Goal: Information Seeking & Learning: Learn about a topic

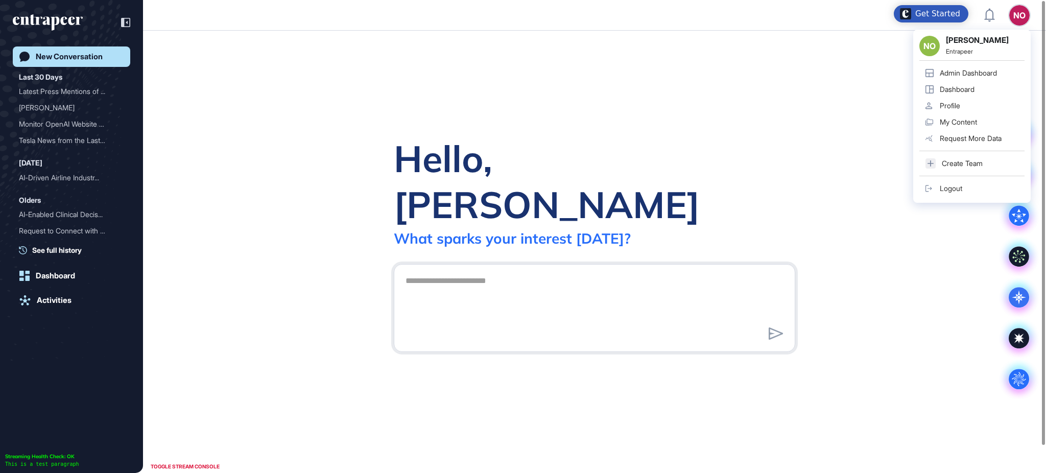
click at [973, 74] on div "Admin Dashboard" at bounding box center [967, 73] width 57 height 8
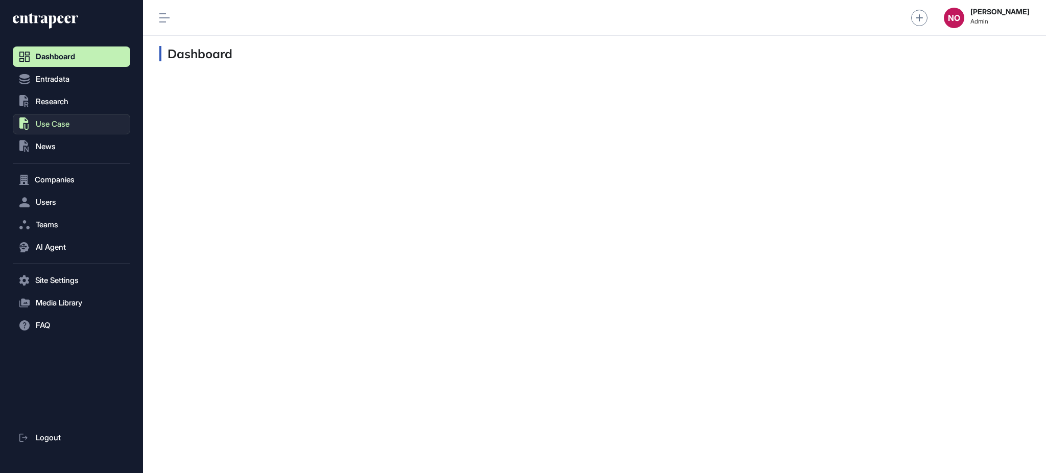
scroll to position [1, 1]
click at [66, 172] on button "Companies" at bounding box center [71, 179] width 117 height 20
click at [68, 203] on span "Company List" at bounding box center [55, 201] width 44 height 8
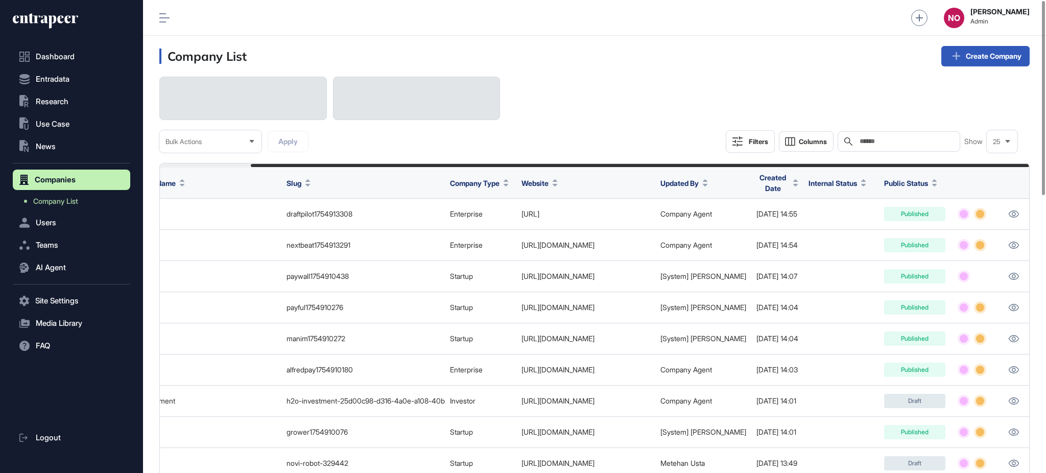
scroll to position [0, 102]
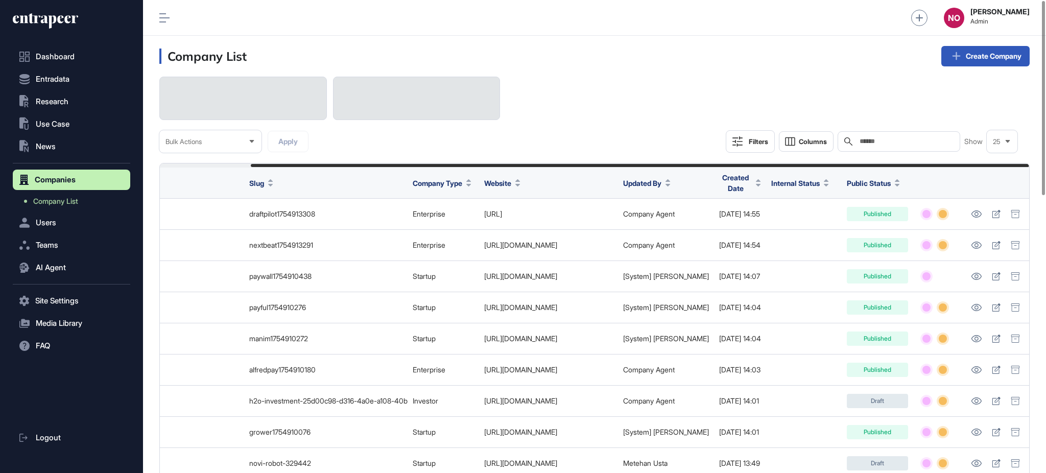
drag, startPoint x: 876, startPoint y: 165, endPoint x: 986, endPoint y: 163, distance: 110.3
click at [986, 163] on div at bounding box center [594, 165] width 869 height 4
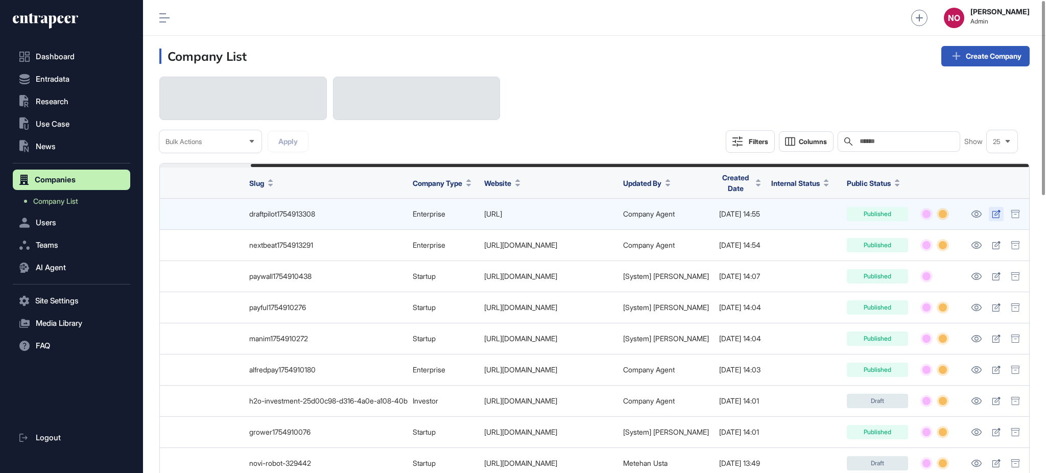
click at [995, 214] on icon at bounding box center [995, 214] width 8 height 8
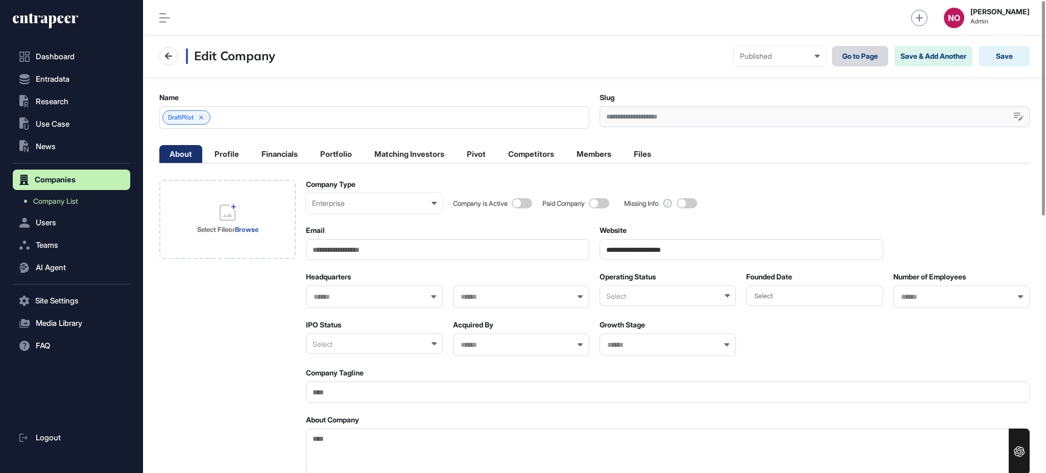
click at [844, 60] on link "Go to Page" at bounding box center [860, 56] width 56 height 20
click at [381, 197] on div "Enterprise Enterprise Startup Investor Non-Profit Organization Government" at bounding box center [374, 203] width 136 height 20
click at [0, 0] on div "Investor" at bounding box center [0, 0] width 0 height 0
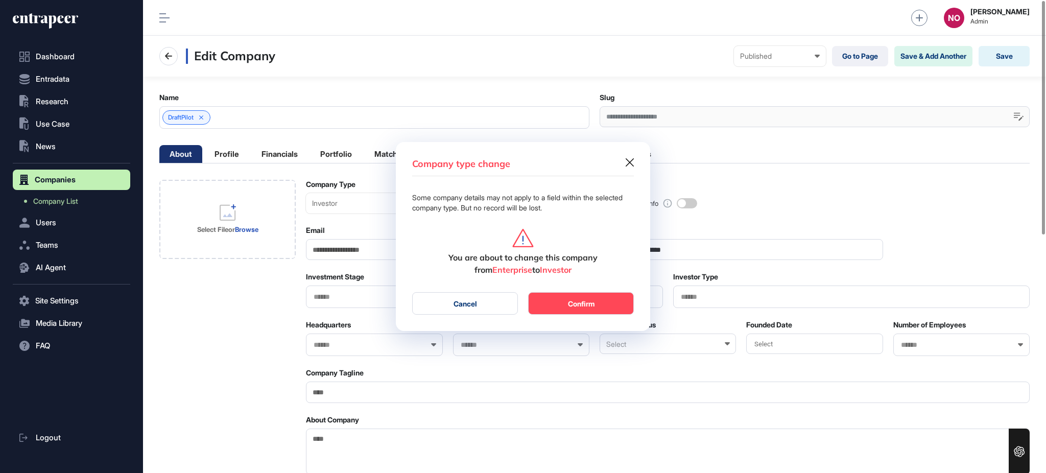
click at [596, 309] on button "Confirm" at bounding box center [581, 303] width 106 height 22
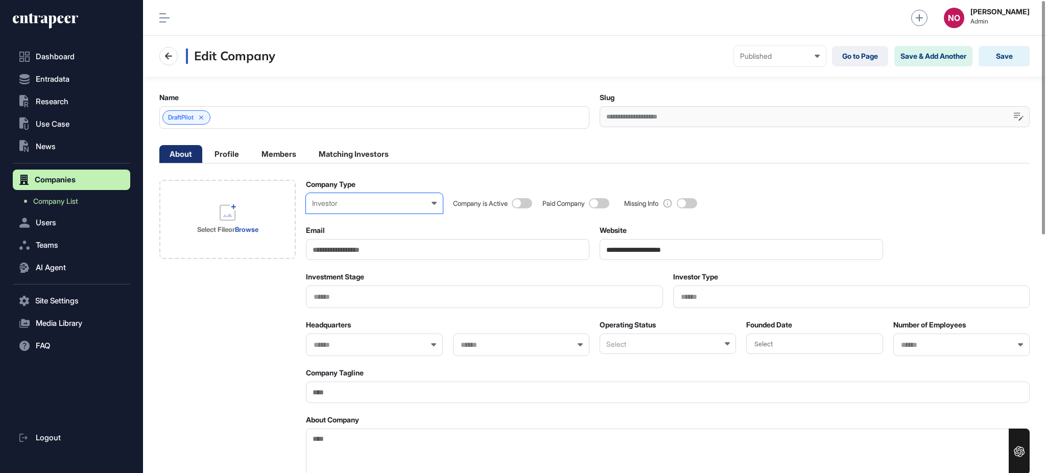
click at [341, 201] on div "Investor" at bounding box center [374, 203] width 124 height 8
click at [0, 0] on div "Enterprise" at bounding box center [0, 0] width 0 height 0
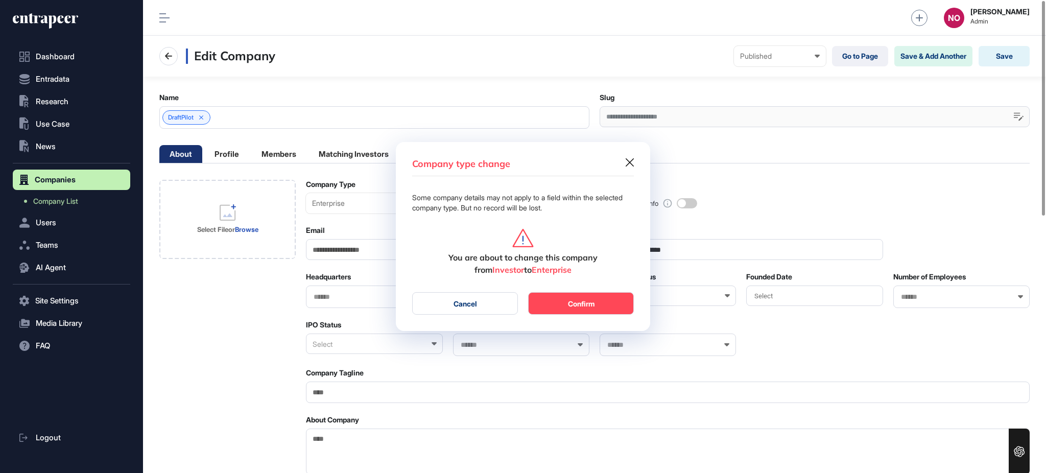
drag, startPoint x: 540, startPoint y: 299, endPoint x: 586, endPoint y: 287, distance: 47.4
click at [540, 299] on button "Confirm" at bounding box center [581, 303] width 106 height 22
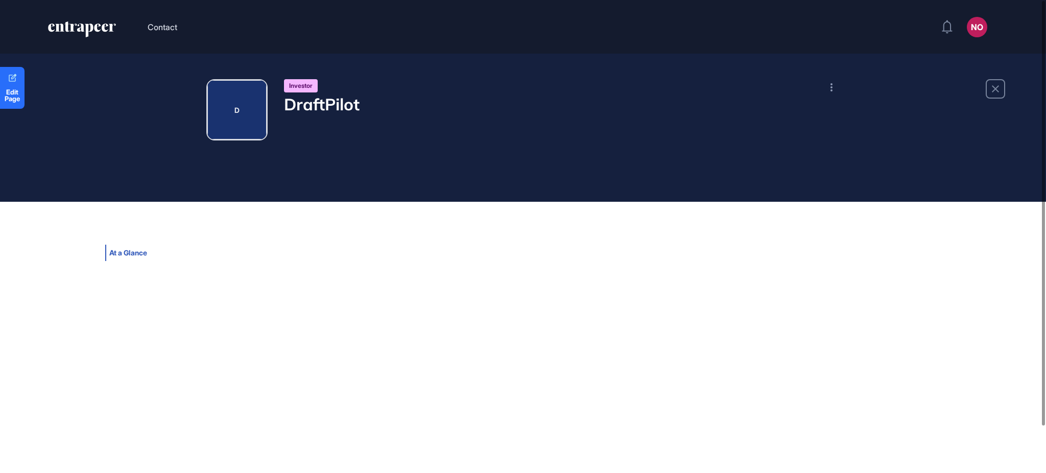
scroll to position [1, 1]
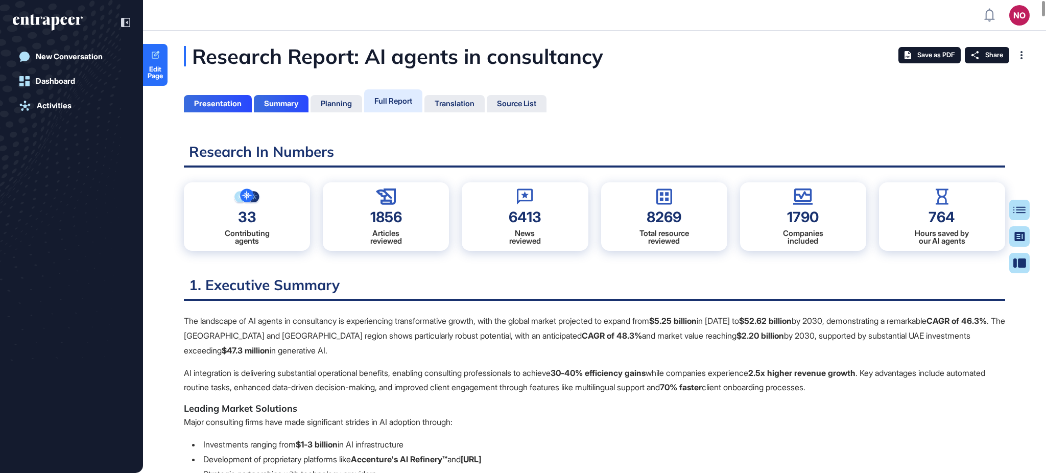
scroll to position [422, 2]
click at [407, 106] on div "Full Report" at bounding box center [393, 100] width 58 height 23
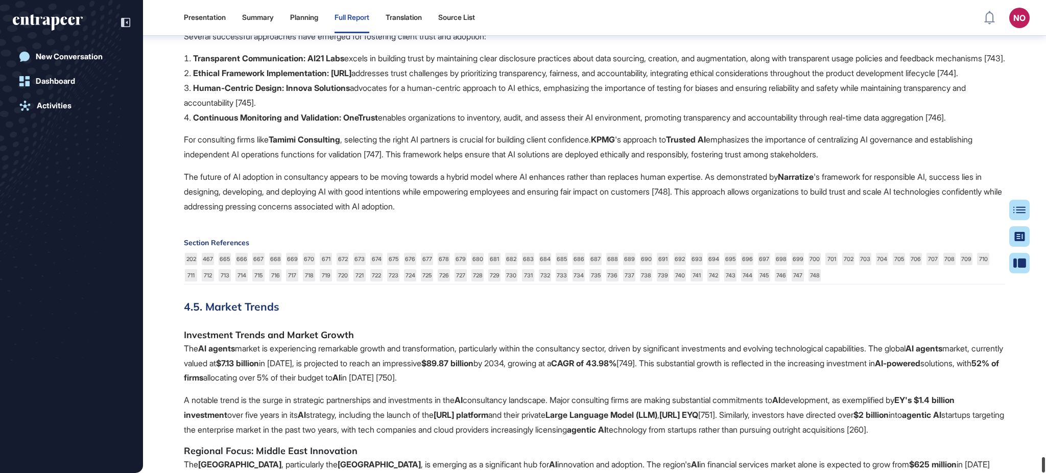
scroll to position [48213, 0]
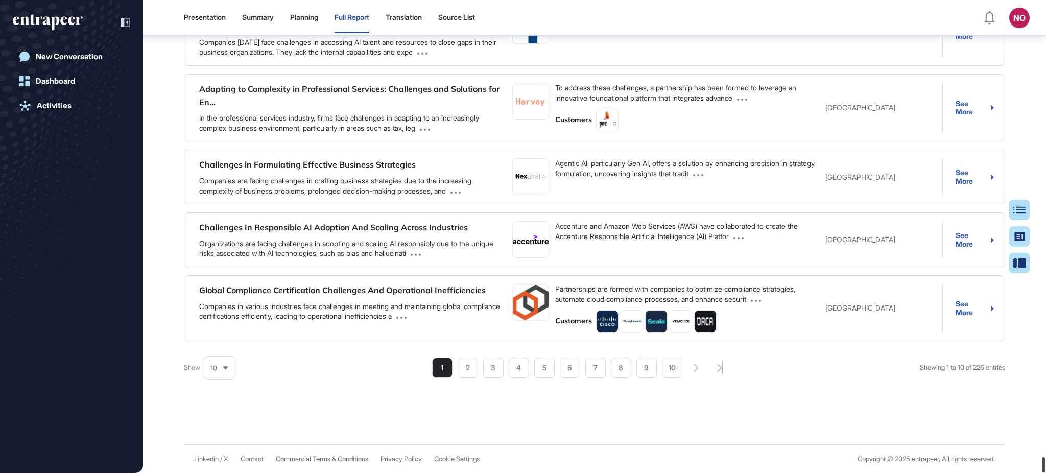
drag, startPoint x: 1042, startPoint y: 13, endPoint x: 1045, endPoint y: 498, distance: 485.0
click at [1045, 472] on html "Presentation Summary Planning Full Report Translation Source List NO Admin Dash…" at bounding box center [523, 277] width 1046 height 554
click at [215, 371] on span "10" at bounding box center [213, 368] width 7 height 8
click at [215, 278] on li "5" at bounding box center [219, 288] width 25 height 20
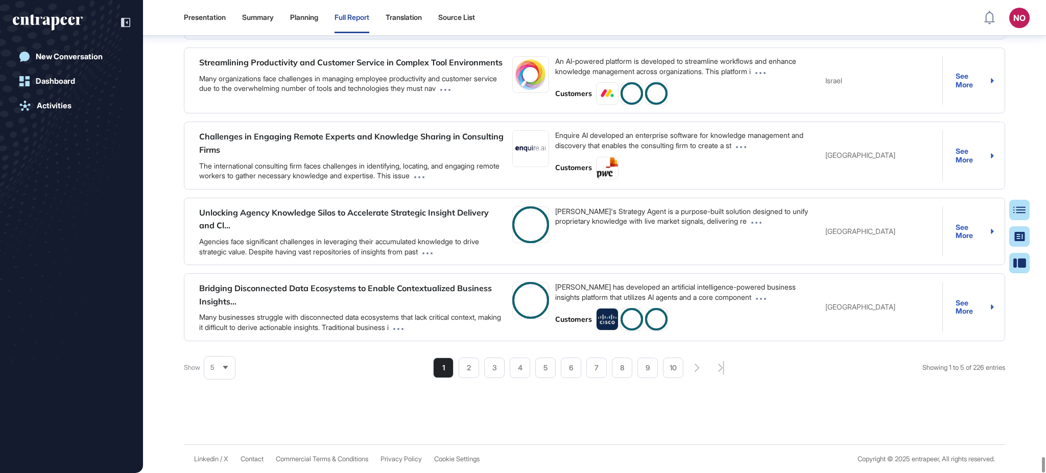
scroll to position [47861, 0]
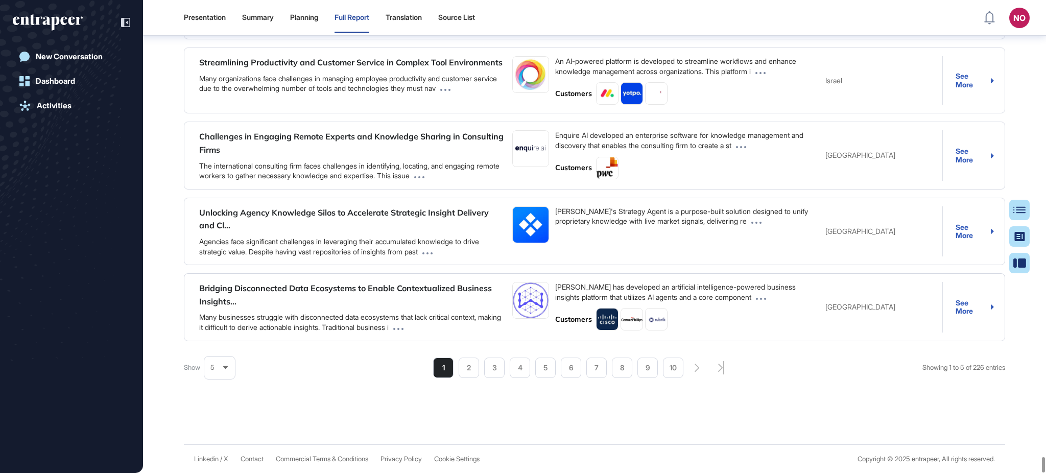
drag, startPoint x: 793, startPoint y: 382, endPoint x: 609, endPoint y: 380, distance: 184.8
click at [792, 382] on div "Use Cases Companies News Researches Search Sort By: Best Match Problem Solution…" at bounding box center [594, 176] width 821 height 503
click at [566, 371] on li "6" at bounding box center [571, 367] width 20 height 20
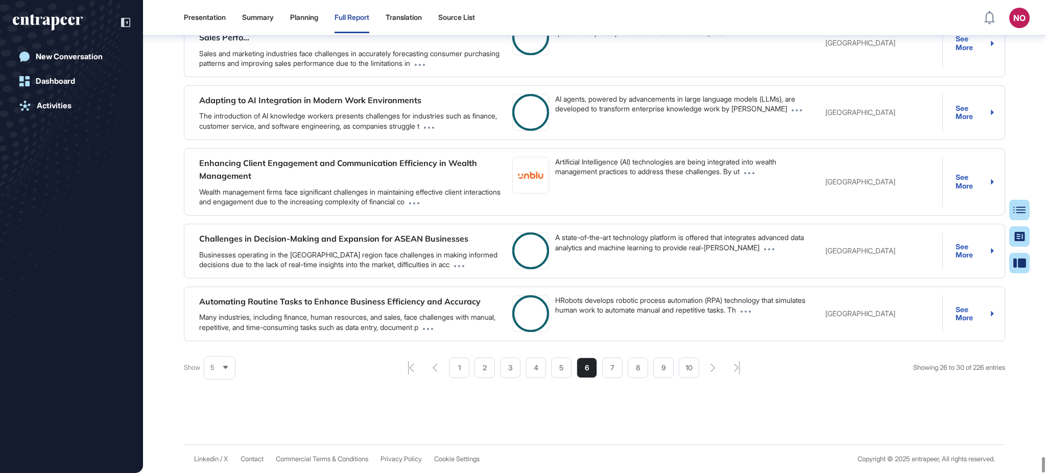
scroll to position [47835, 0]
click at [615, 372] on li "7" at bounding box center [612, 367] width 20 height 20
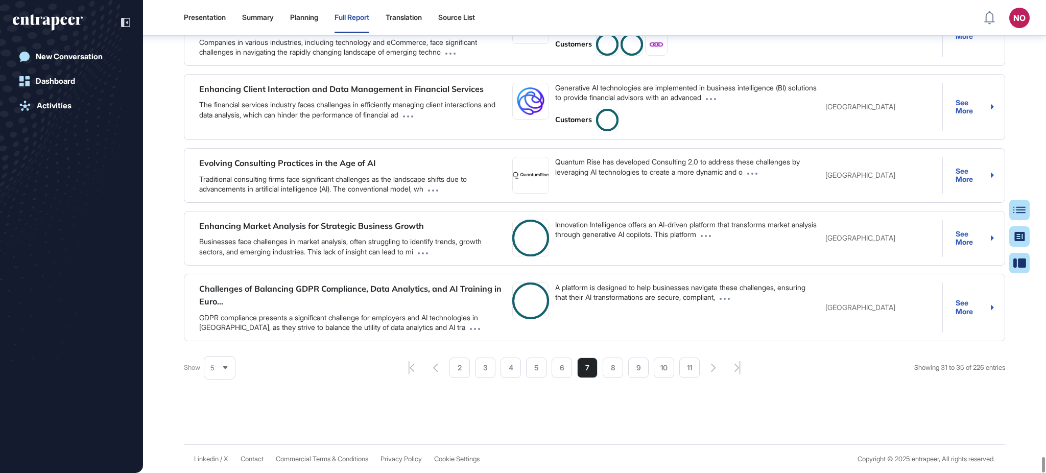
scroll to position [47846, 0]
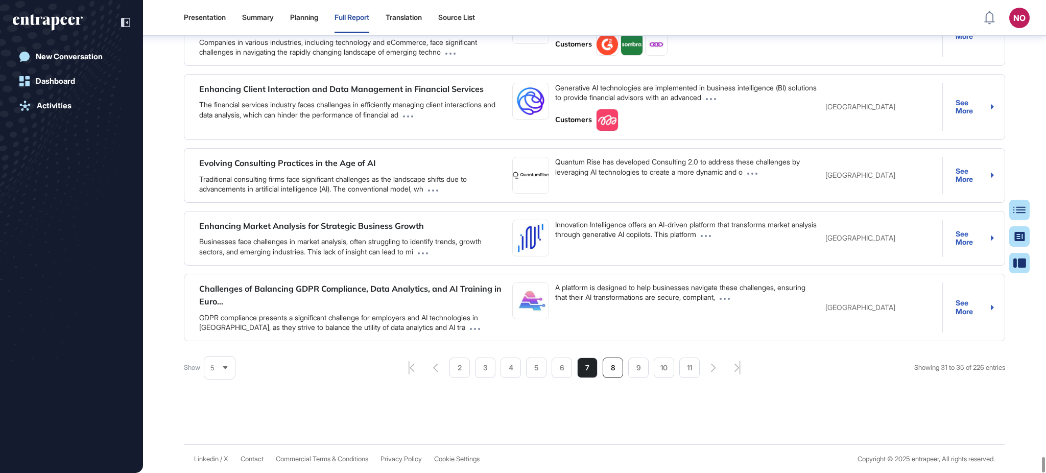
click at [611, 371] on li "8" at bounding box center [612, 367] width 20 height 20
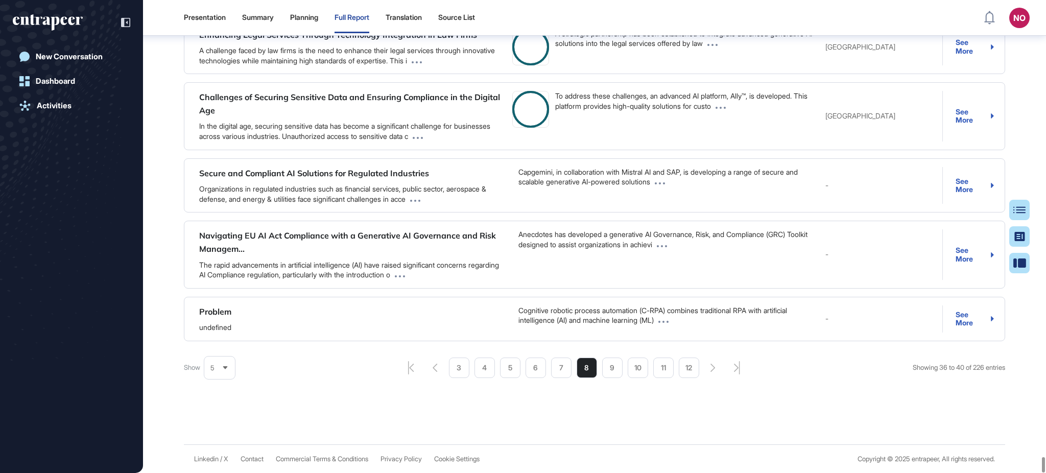
scroll to position [47848, 0]
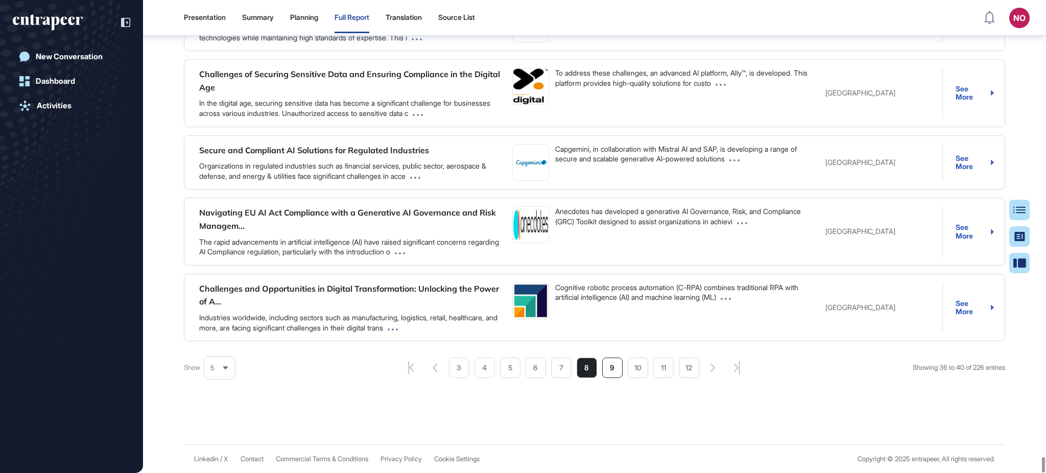
click at [609, 373] on li "9" at bounding box center [612, 367] width 20 height 20
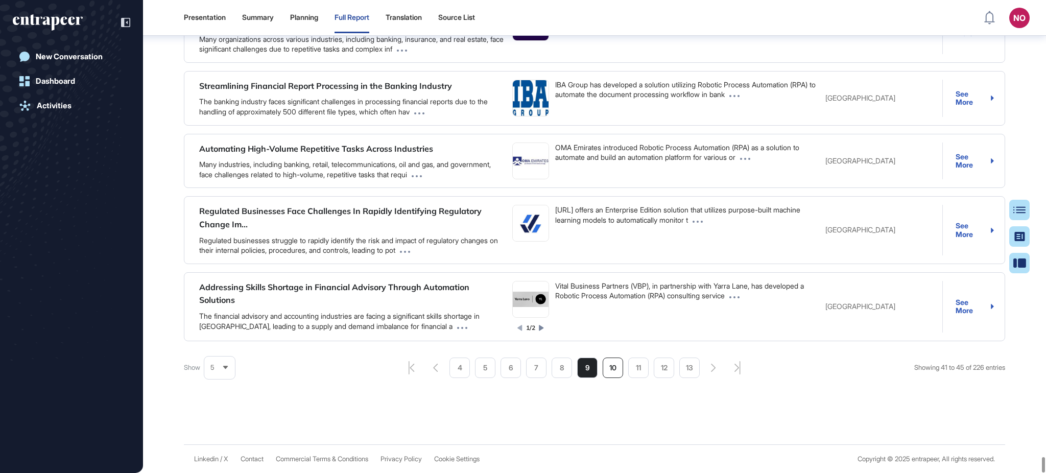
scroll to position [47850, 0]
click at [609, 378] on li "10" at bounding box center [612, 367] width 20 height 20
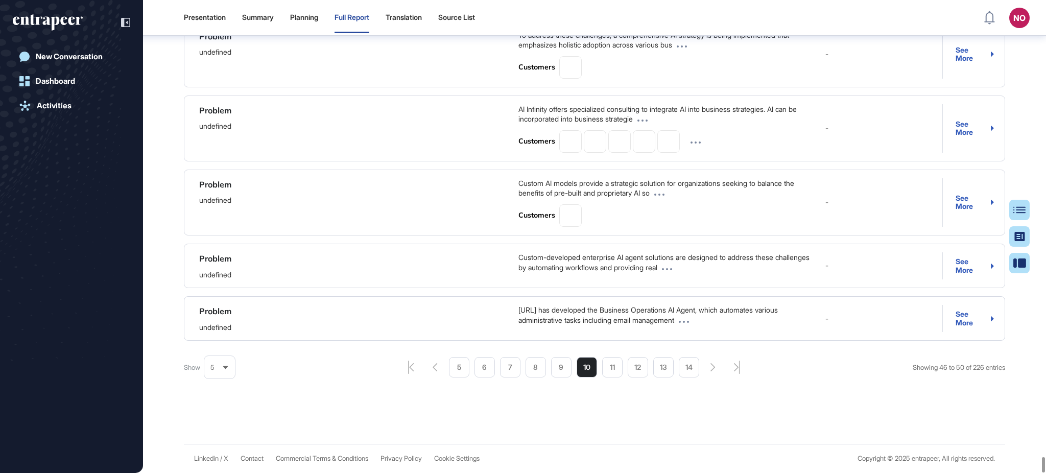
scroll to position [47822, 0]
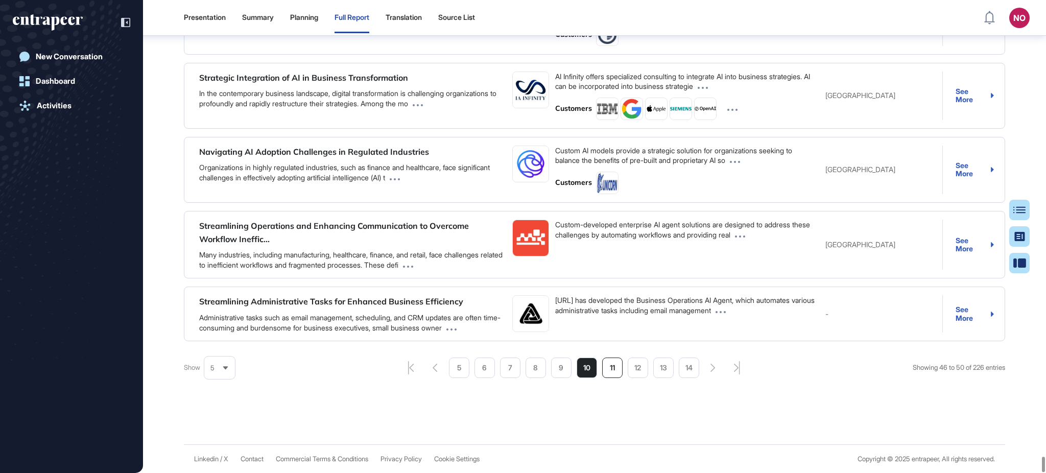
click at [611, 378] on li "11" at bounding box center [612, 367] width 20 height 20
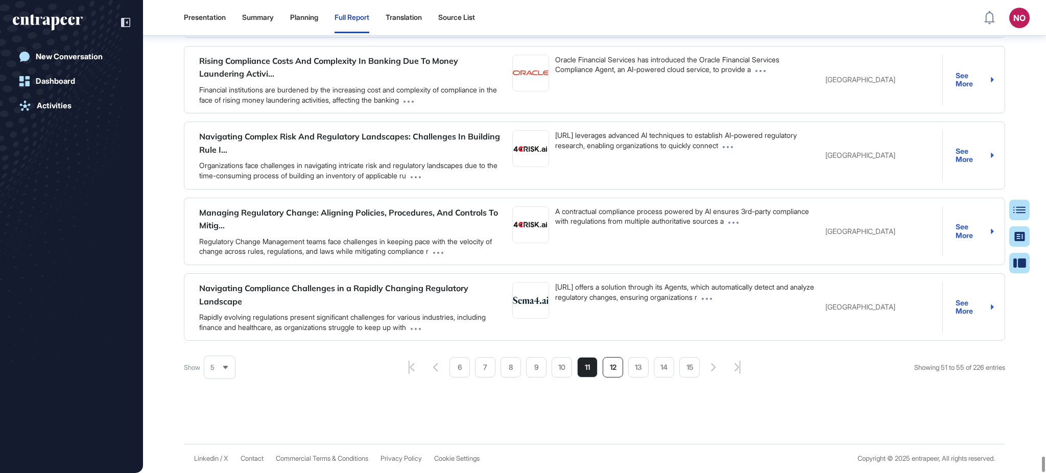
click at [611, 377] on li "12" at bounding box center [612, 367] width 20 height 20
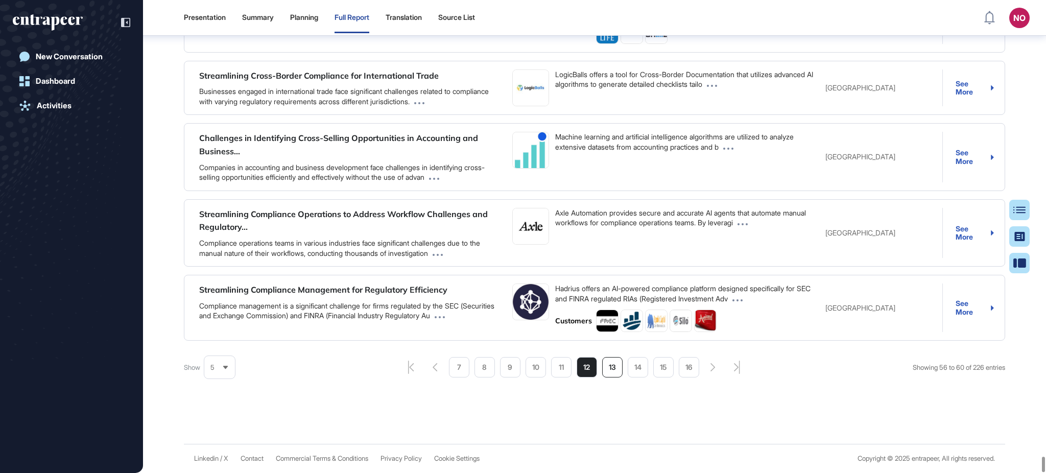
click at [608, 377] on li "13" at bounding box center [612, 367] width 20 height 20
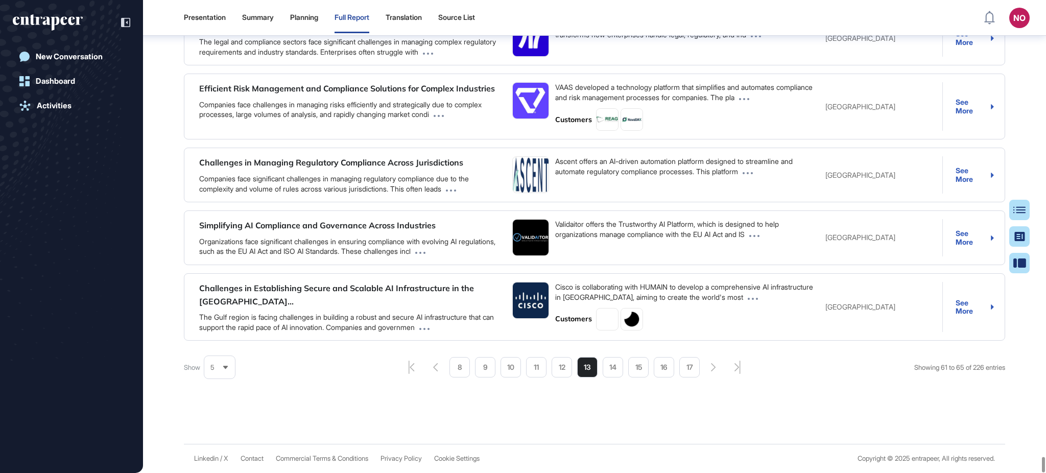
click at [773, 420] on div "Use Cases Companies News Researches Search Sort By: Best Match Problem Solution…" at bounding box center [594, 190] width 821 height 477
click at [611, 377] on li "14" at bounding box center [612, 367] width 20 height 20
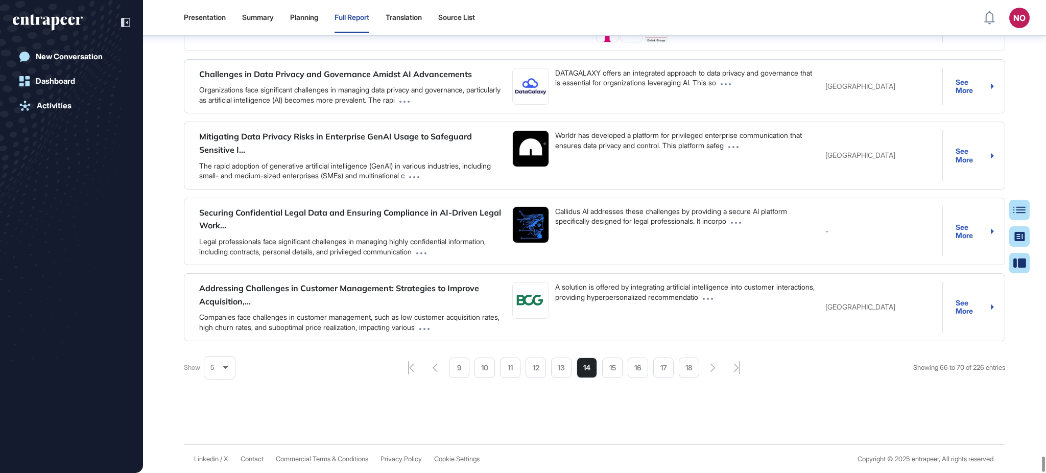
scroll to position [47795, 0]
click at [616, 378] on li "15" at bounding box center [612, 367] width 20 height 20
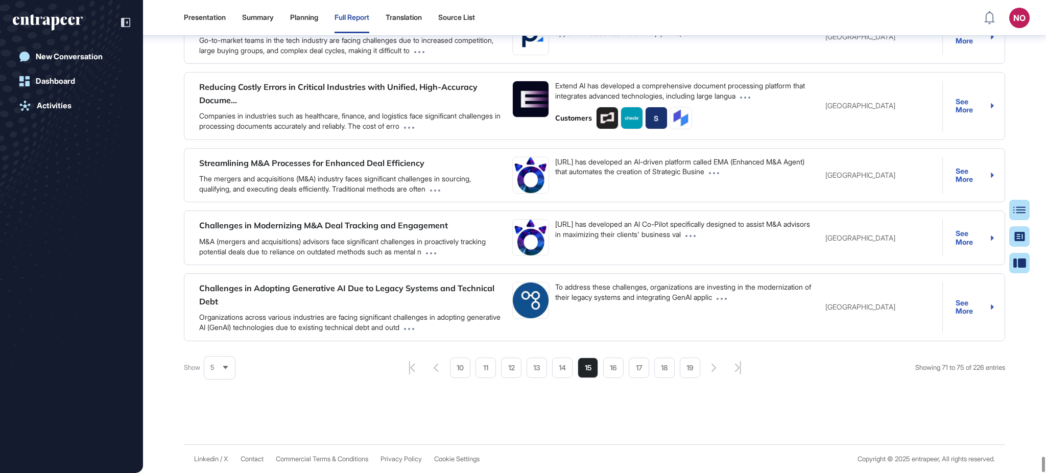
scroll to position [47768, 0]
click at [609, 378] on li "16" at bounding box center [613, 367] width 20 height 20
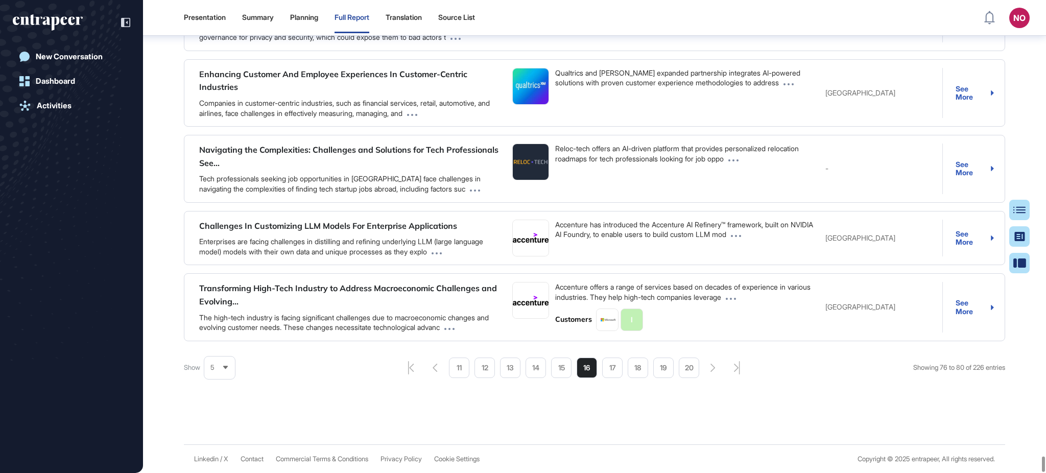
scroll to position [47795, 0]
click at [605, 378] on li "17" at bounding box center [612, 367] width 20 height 20
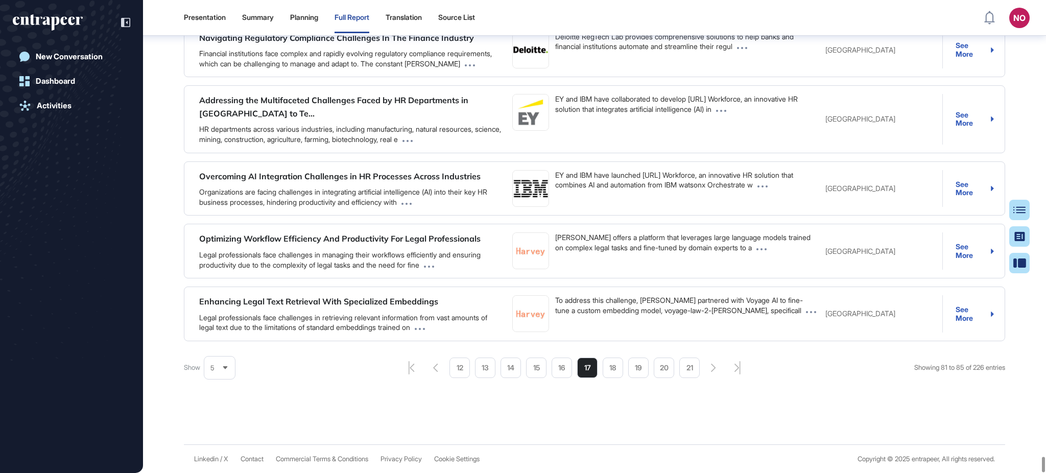
scroll to position [47768, 0]
click at [612, 378] on li "18" at bounding box center [612, 367] width 20 height 20
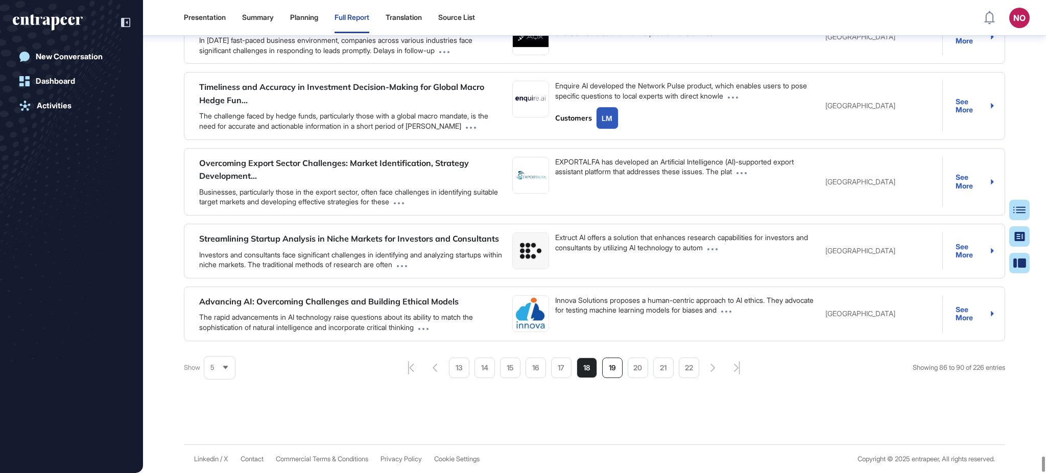
click at [611, 378] on li "19" at bounding box center [612, 367] width 20 height 20
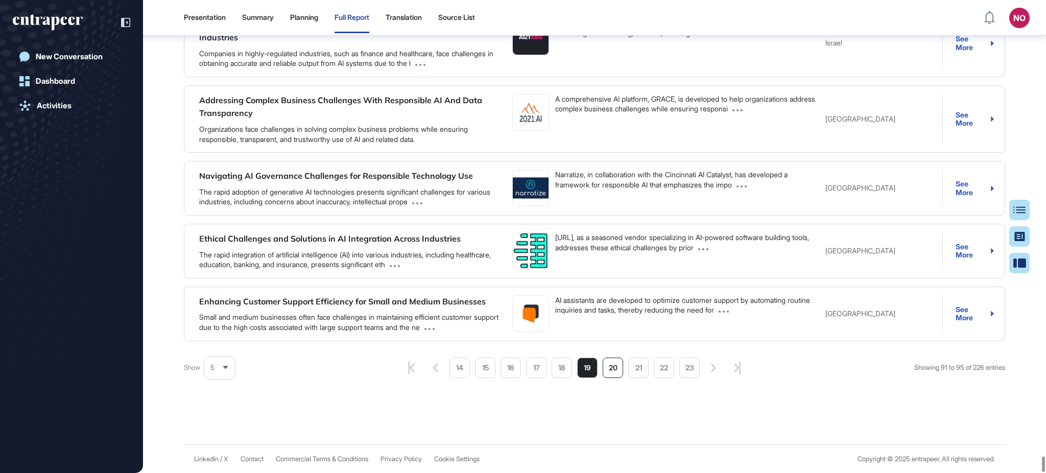
click at [611, 378] on li "20" at bounding box center [612, 367] width 20 height 20
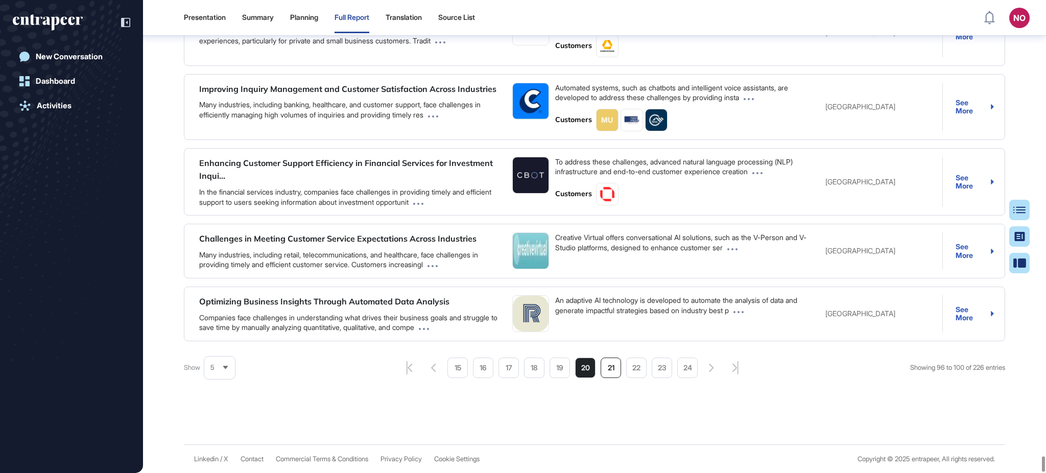
click at [606, 378] on li "21" at bounding box center [610, 367] width 20 height 20
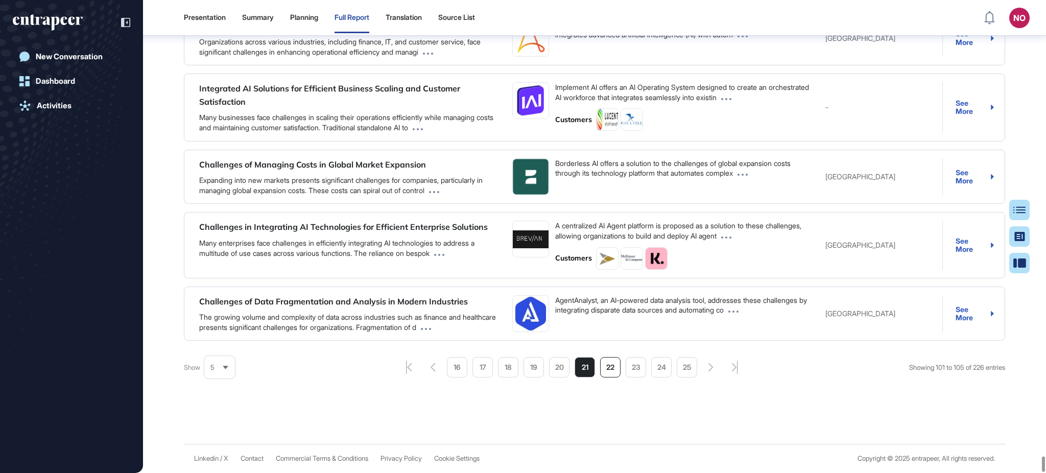
click at [606, 377] on li "22" at bounding box center [610, 367] width 20 height 20
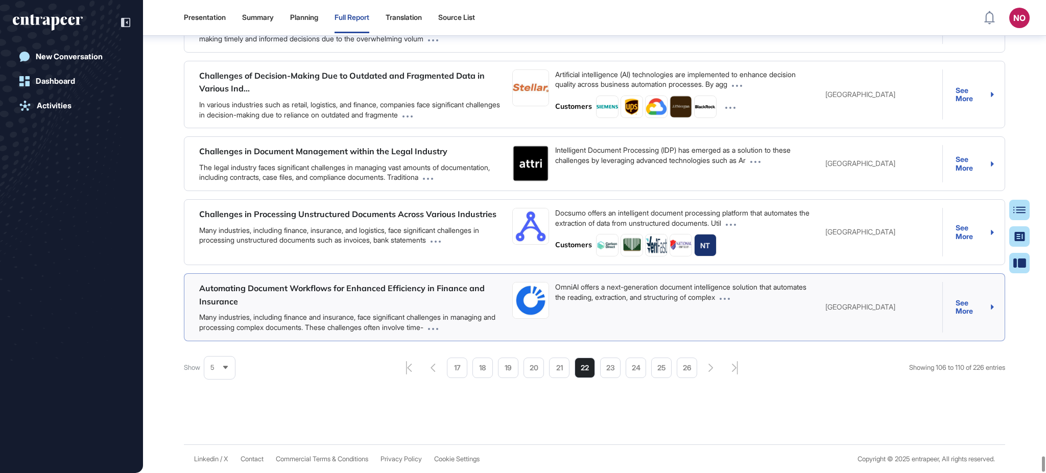
scroll to position [47795, 0]
click at [606, 378] on li "23" at bounding box center [610, 367] width 20 height 20
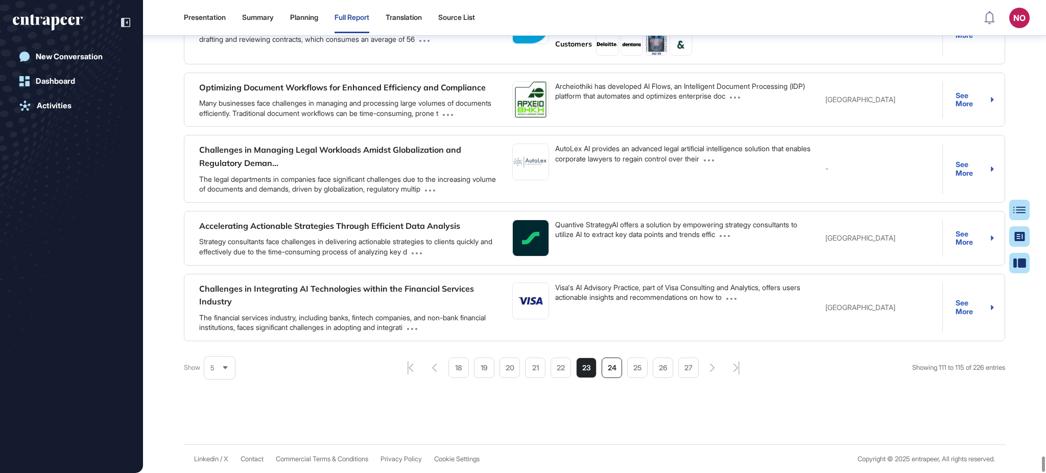
click at [609, 378] on li "24" at bounding box center [611, 367] width 20 height 20
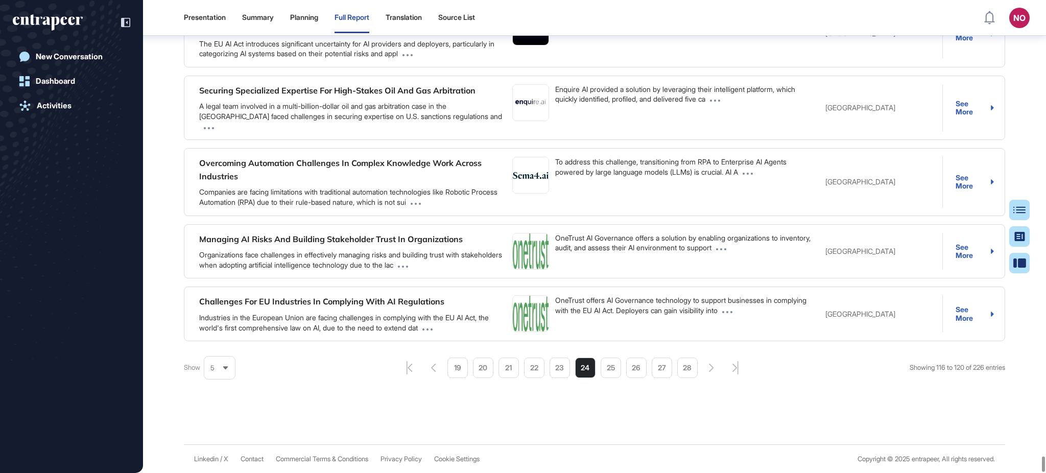
click at [611, 378] on li "25" at bounding box center [610, 367] width 20 height 20
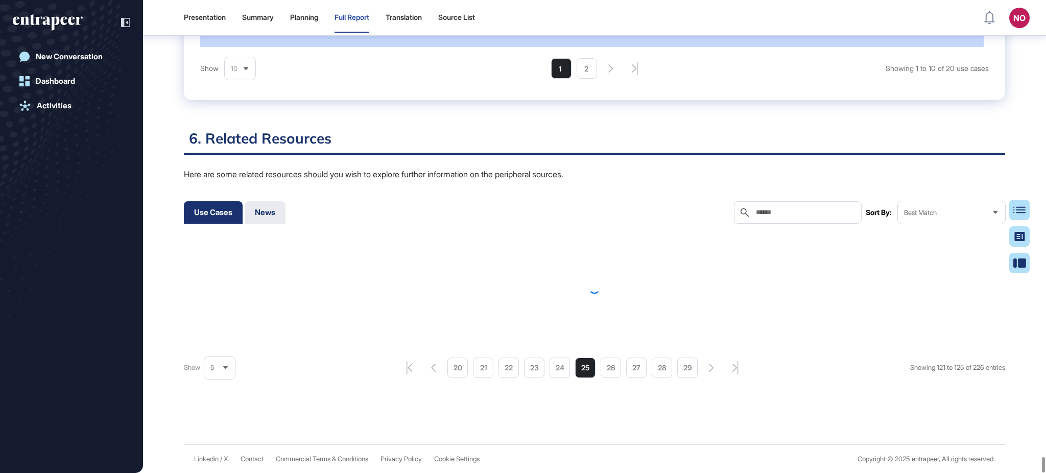
scroll to position [47768, 0]
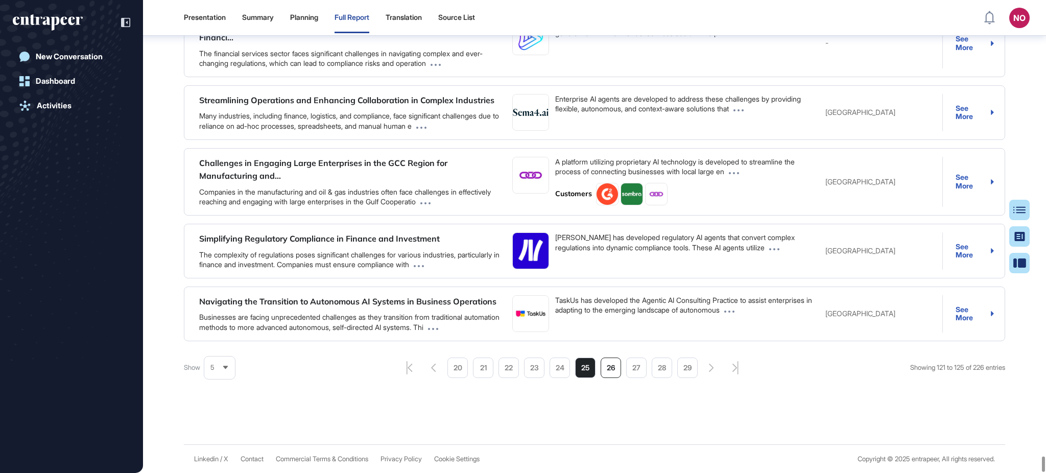
click at [611, 378] on li "26" at bounding box center [610, 367] width 20 height 20
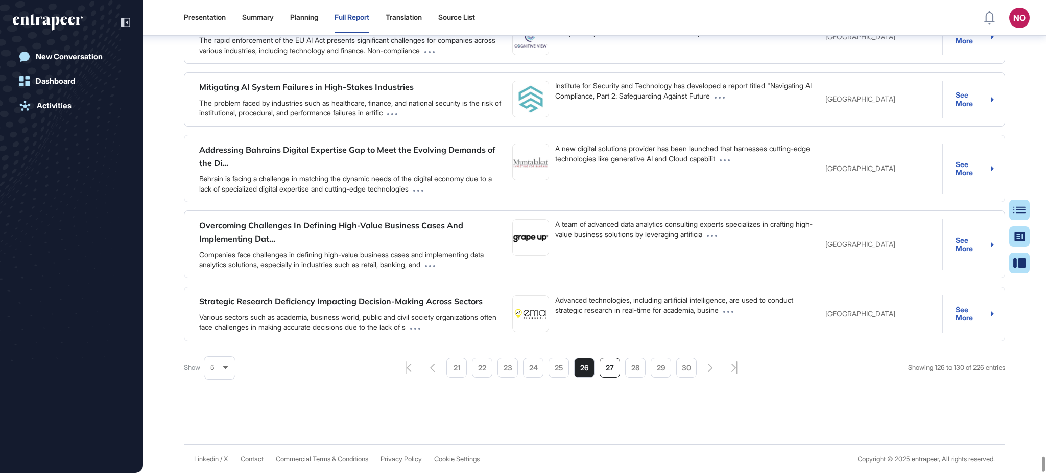
click at [611, 378] on li "27" at bounding box center [609, 367] width 20 height 20
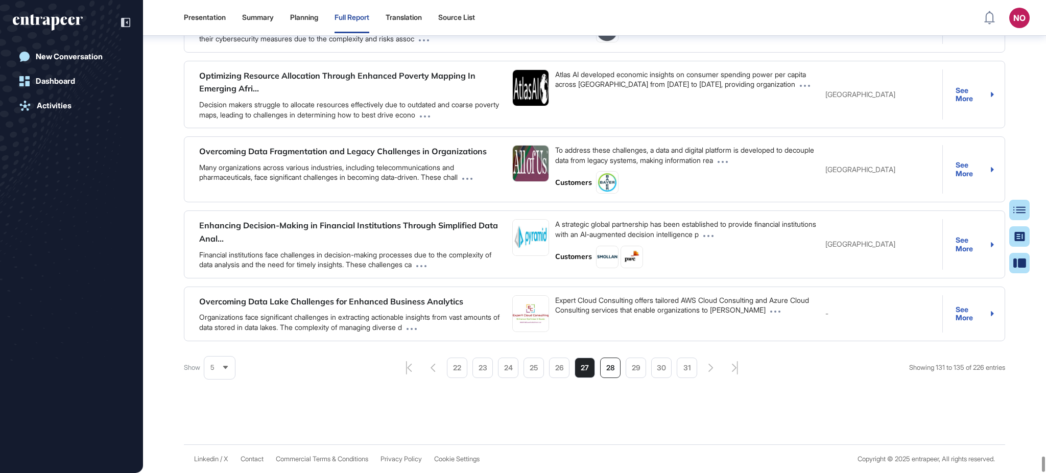
scroll to position [47795, 0]
click at [609, 378] on li "28" at bounding box center [610, 367] width 20 height 20
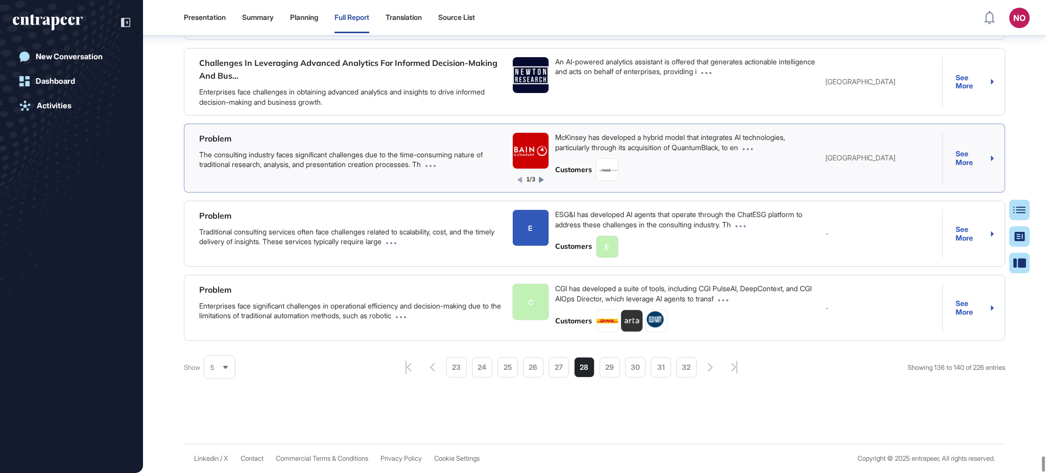
click at [541, 182] on icon at bounding box center [541, 180] width 5 height 6
click at [517, 183] on icon at bounding box center [519, 180] width 5 height 6
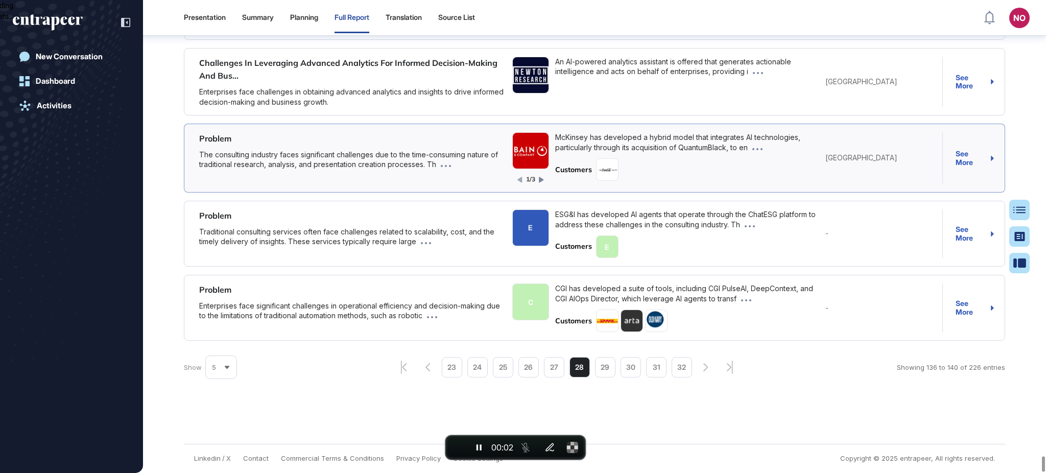
click at [540, 182] on icon at bounding box center [541, 180] width 5 height 6
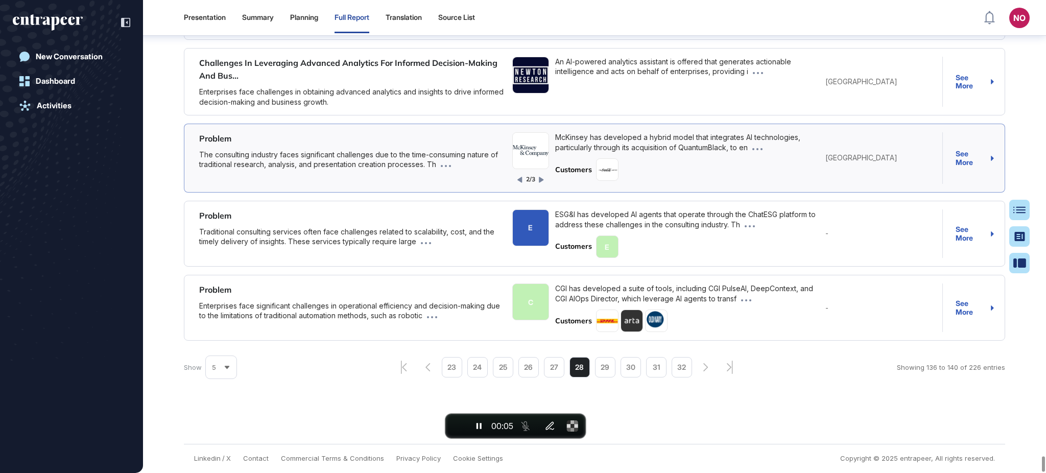
click at [540, 182] on icon at bounding box center [541, 180] width 5 height 6
click at [457, 426] on span "End recording" at bounding box center [457, 426] width 0 height 0
